Goal: Task Accomplishment & Management: Use online tool/utility

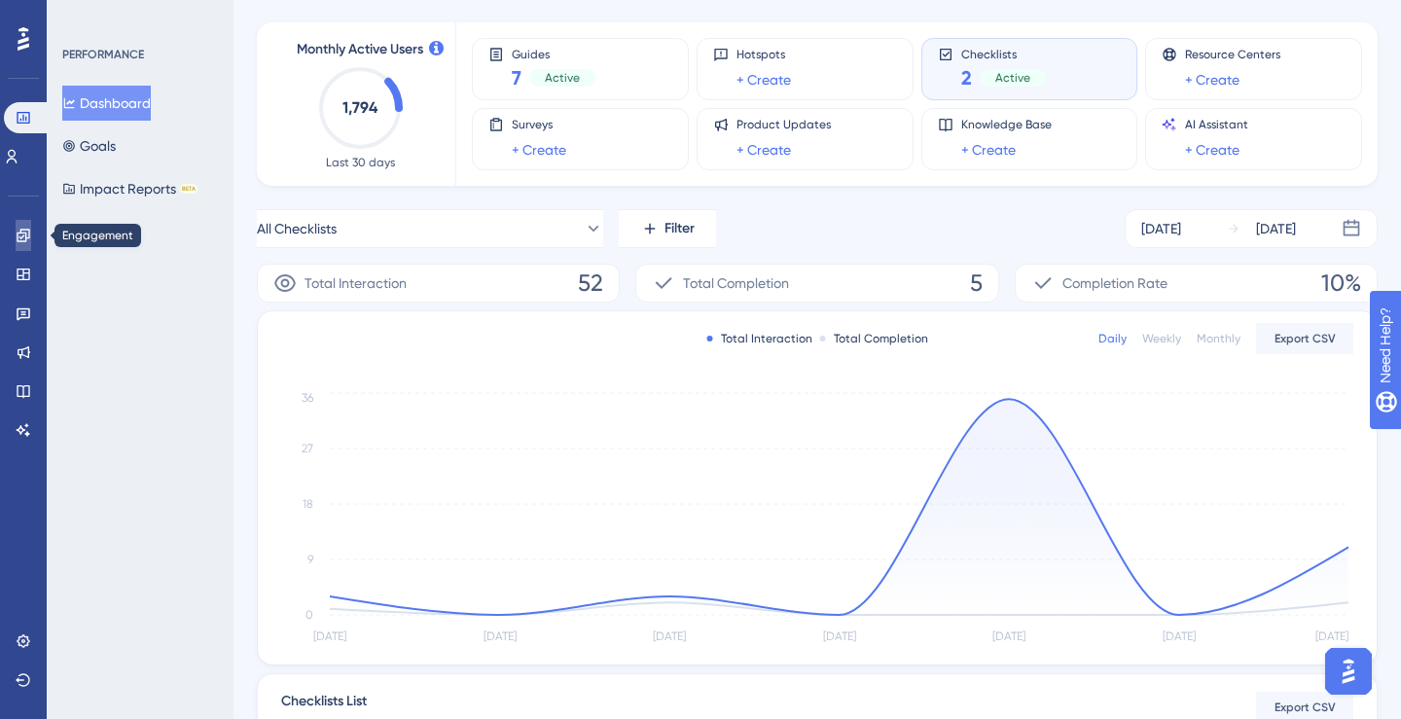
click at [23, 249] on link at bounding box center [24, 235] width 16 height 31
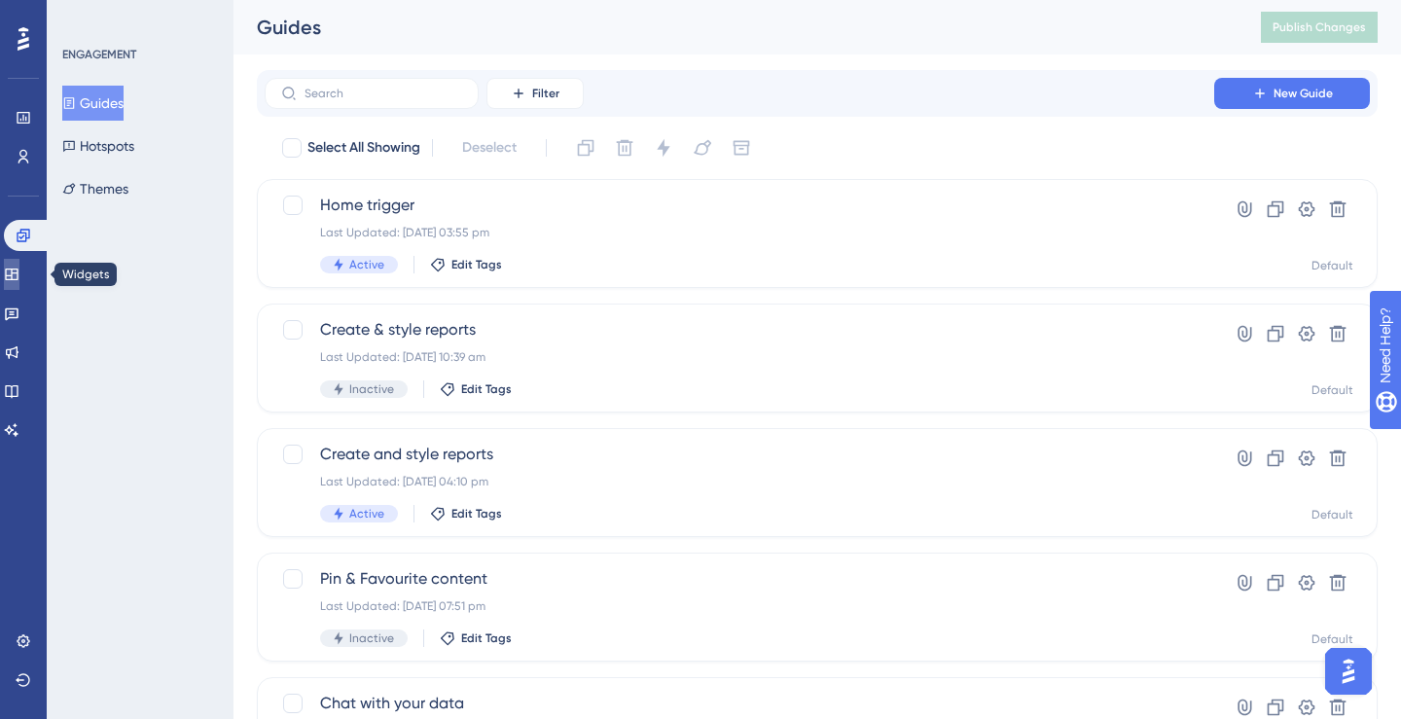
click at [19, 269] on icon at bounding box center [12, 274] width 16 height 16
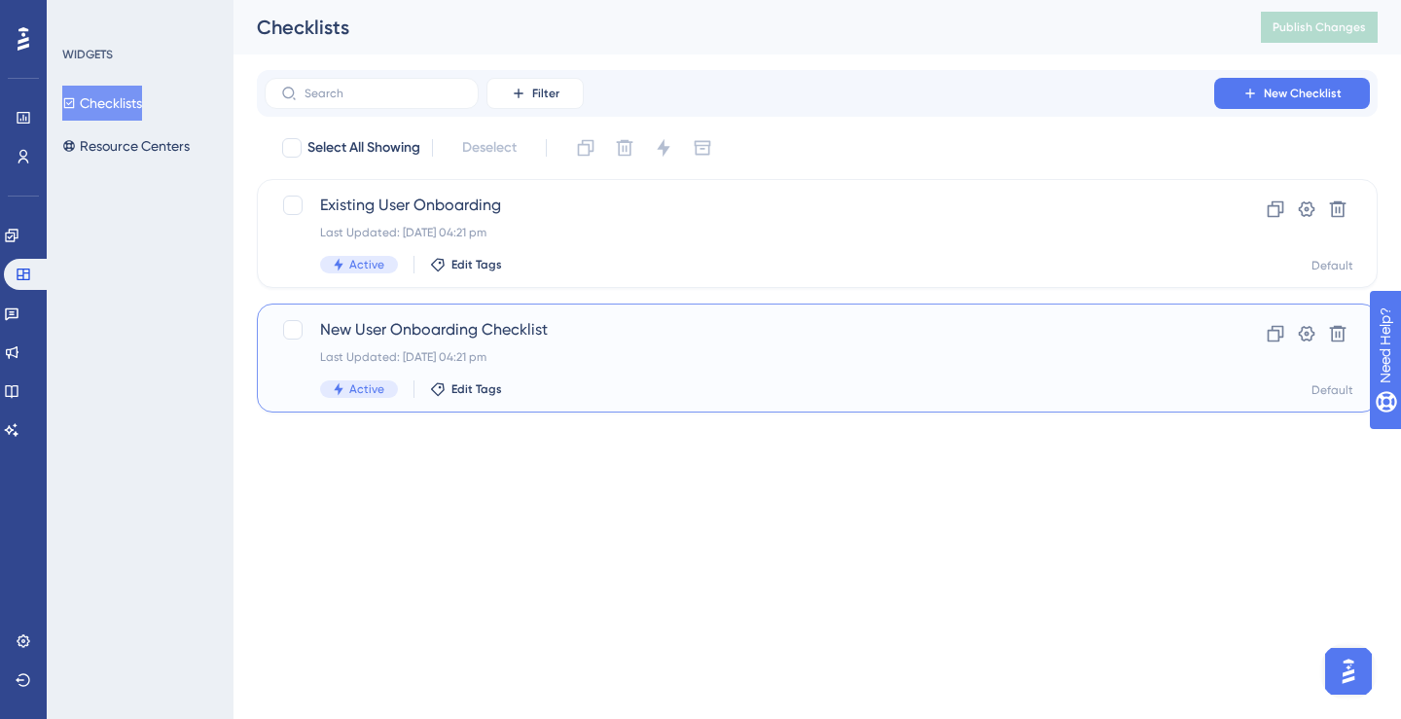
click at [401, 324] on span "New User Onboarding Checklist" at bounding box center [739, 329] width 838 height 23
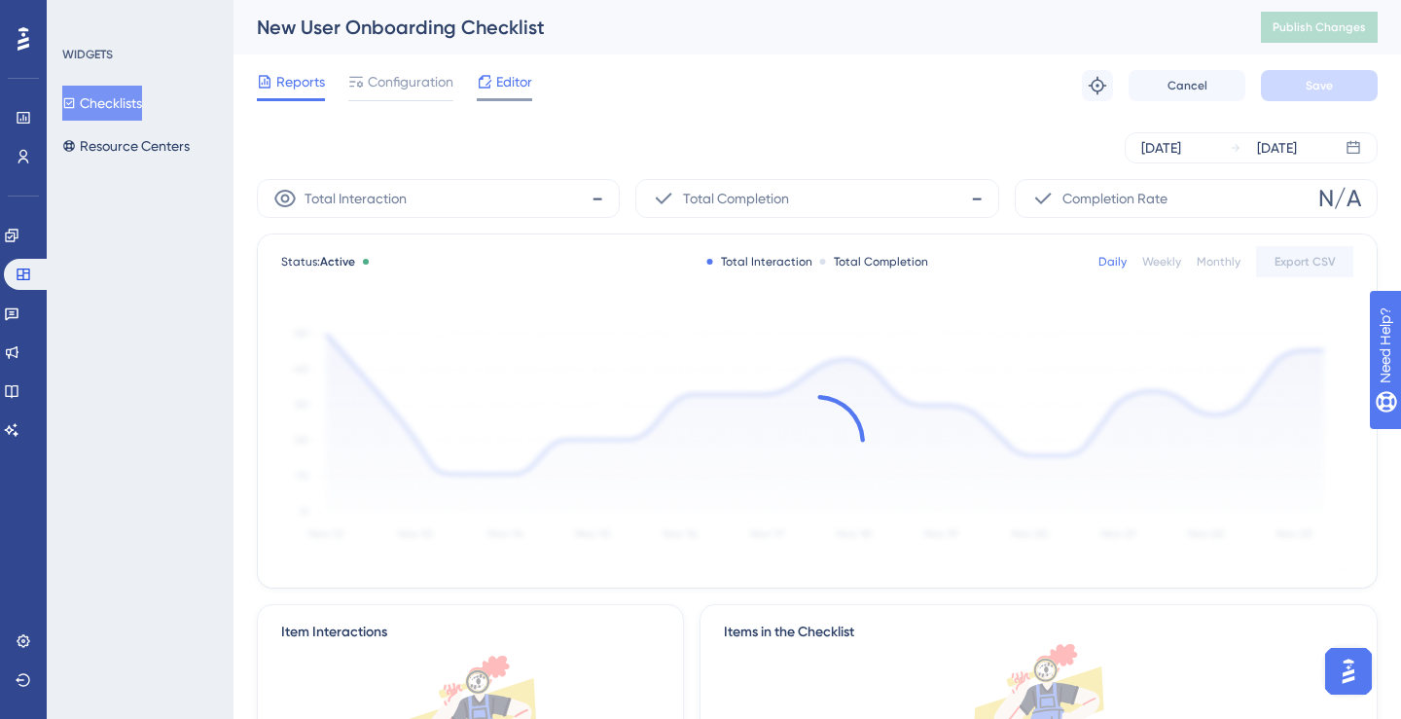
click at [490, 84] on icon at bounding box center [485, 82] width 16 height 16
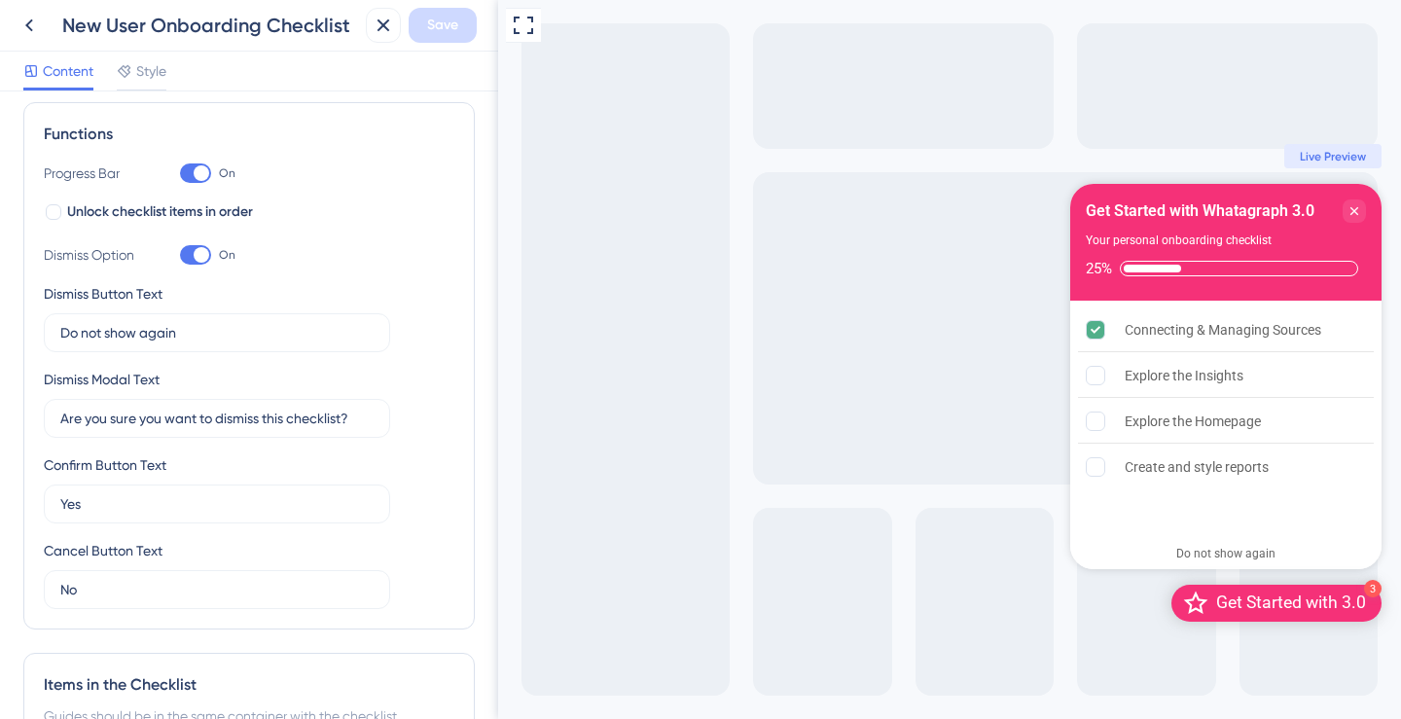
scroll to position [272, 0]
click at [158, 74] on span "Style" at bounding box center [151, 70] width 30 height 23
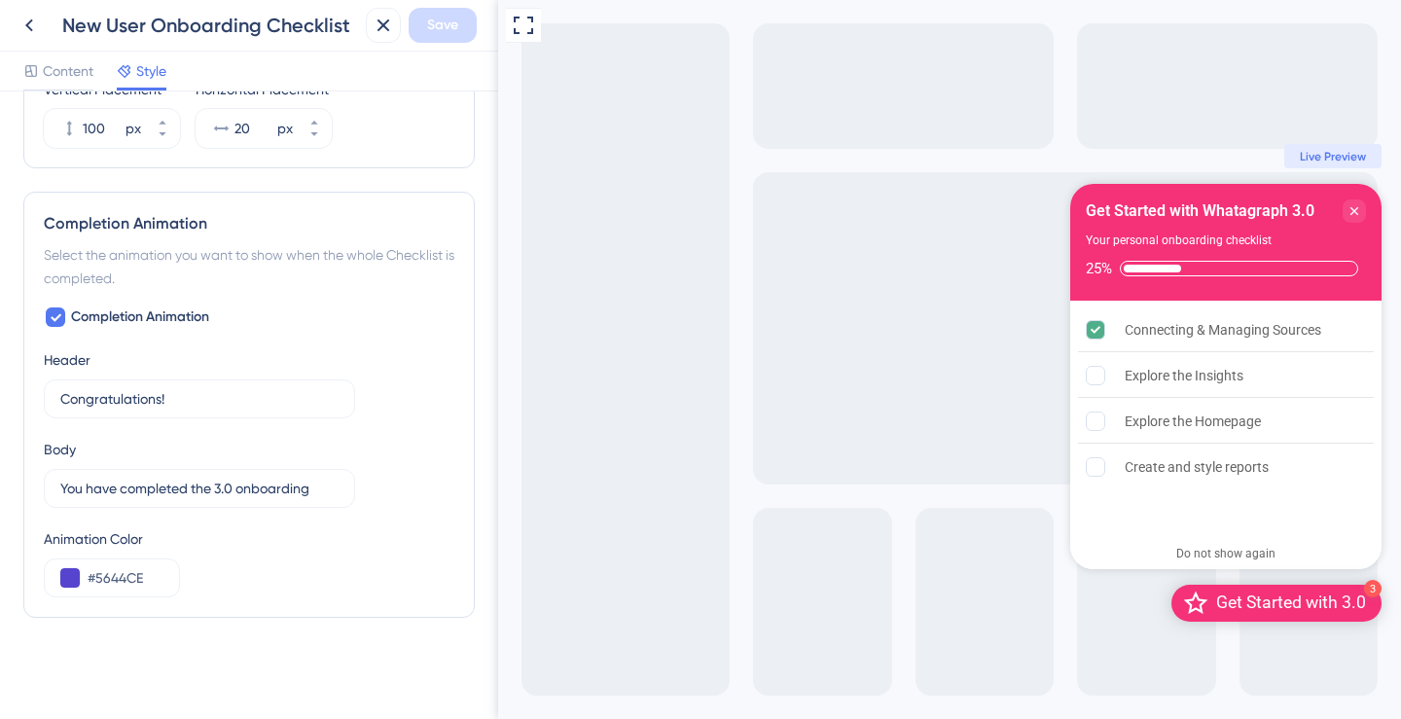
click at [373, 416] on div "Completion Animation Header Congratulations! 14 Body You have completed the 3.0…" at bounding box center [249, 451] width 410 height 292
click at [211, 412] on label "Congratulations! 14" at bounding box center [199, 398] width 311 height 39
click at [211, 409] on input "Congratulations!" at bounding box center [190, 398] width 260 height 21
